Goal: Transaction & Acquisition: Purchase product/service

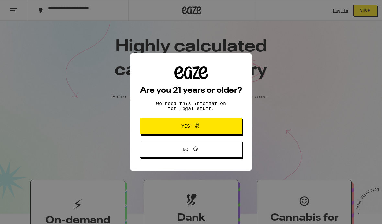
click at [209, 125] on span "Yes" at bounding box center [191, 126] width 49 height 8
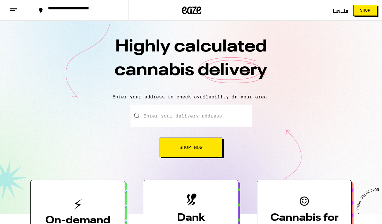
click at [344, 8] on link "Log In" at bounding box center [341, 10] width 16 height 4
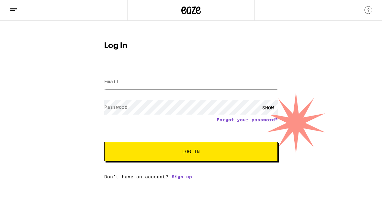
click at [202, 79] on input "Email" at bounding box center [191, 82] width 174 height 15
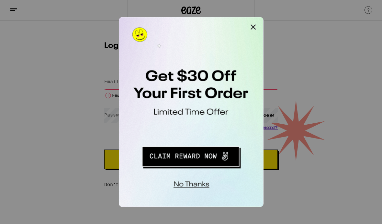
type input "[EMAIL_ADDRESS][DOMAIN_NAME]"
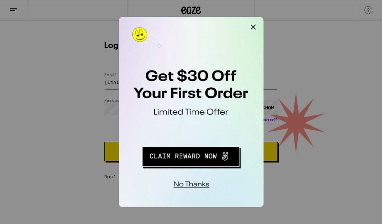
click at [179, 103] on button "Redirect to URL" at bounding box center [163, 103] width 80 height 17
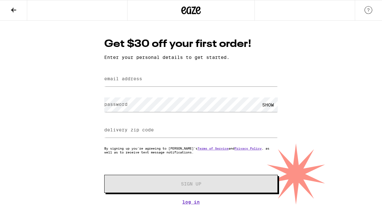
click at [199, 74] on input "email address" at bounding box center [191, 79] width 174 height 15
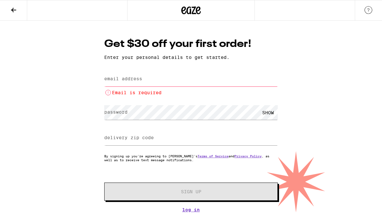
click at [193, 81] on input "email address" at bounding box center [191, 79] width 174 height 15
